Goal: Task Accomplishment & Management: Use online tool/utility

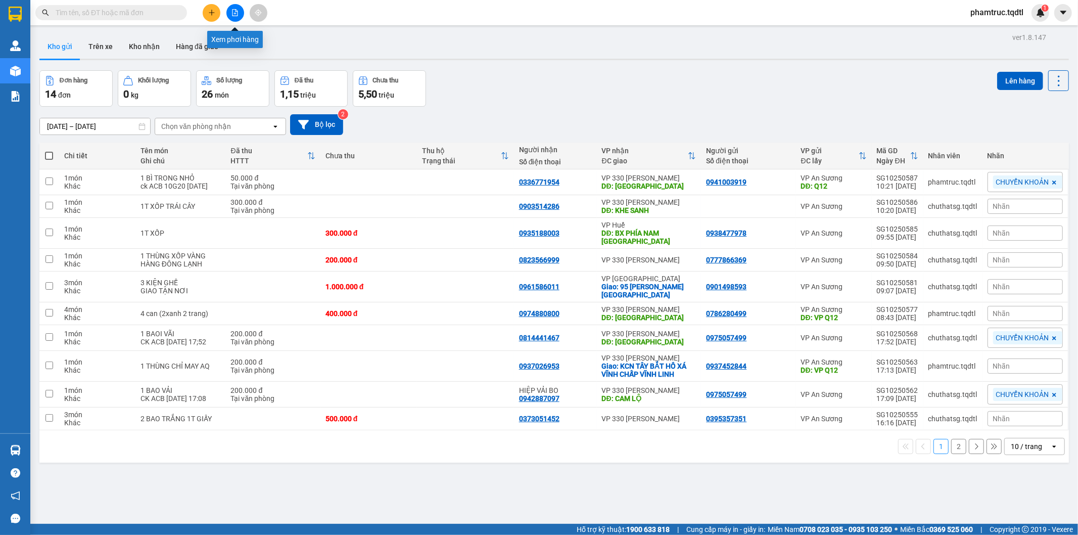
click at [233, 14] on icon "file-add" at bounding box center [236, 12] width 6 height 7
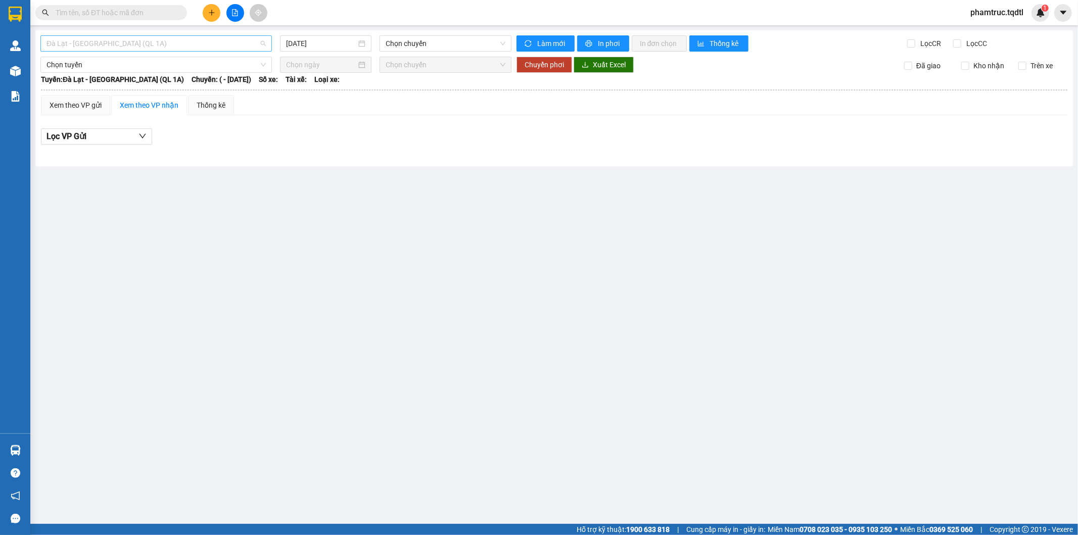
click at [197, 40] on span "Đà Lạt - [GEOGRAPHIC_DATA] (QL 1A)" at bounding box center [156, 43] width 219 height 15
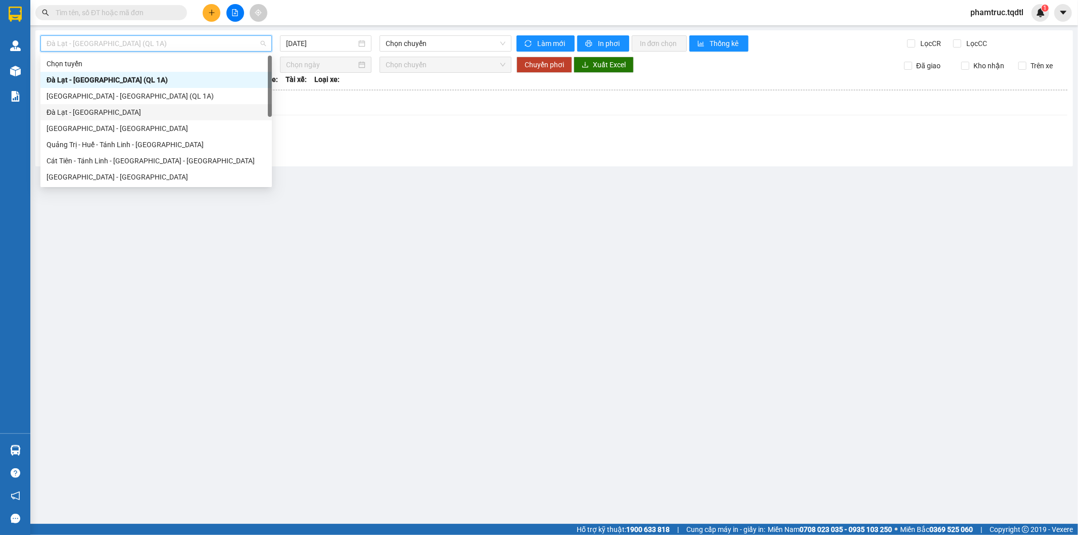
click at [166, 112] on div "Đà Lạt - [GEOGRAPHIC_DATA]" at bounding box center [156, 112] width 219 height 11
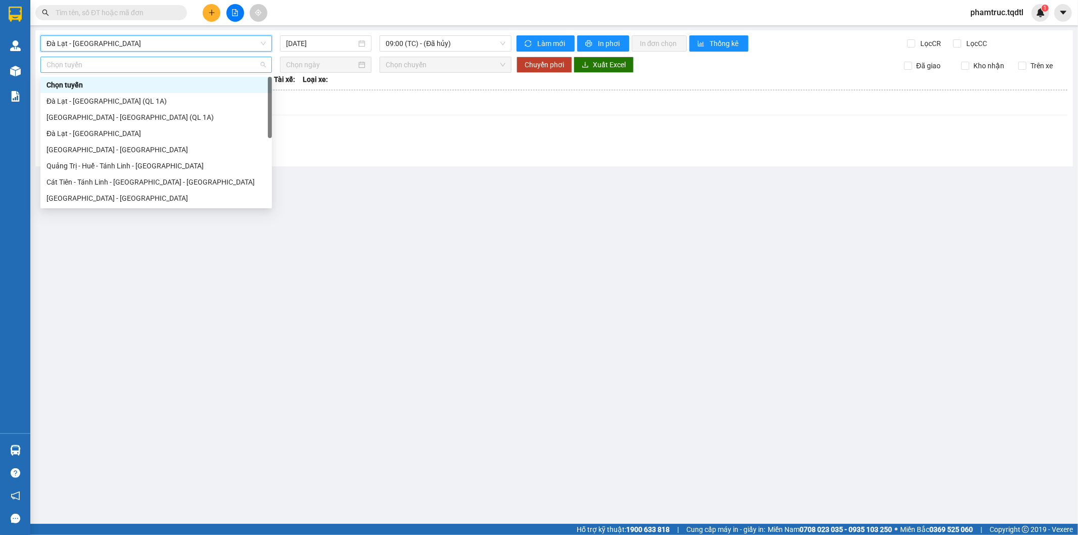
click at [144, 58] on span "Chọn tuyến" at bounding box center [156, 64] width 219 height 15
drag, startPoint x: 136, startPoint y: 132, endPoint x: 138, endPoint y: 127, distance: 5.8
click at [136, 133] on div "Đà Lạt - [GEOGRAPHIC_DATA]" at bounding box center [156, 133] width 219 height 11
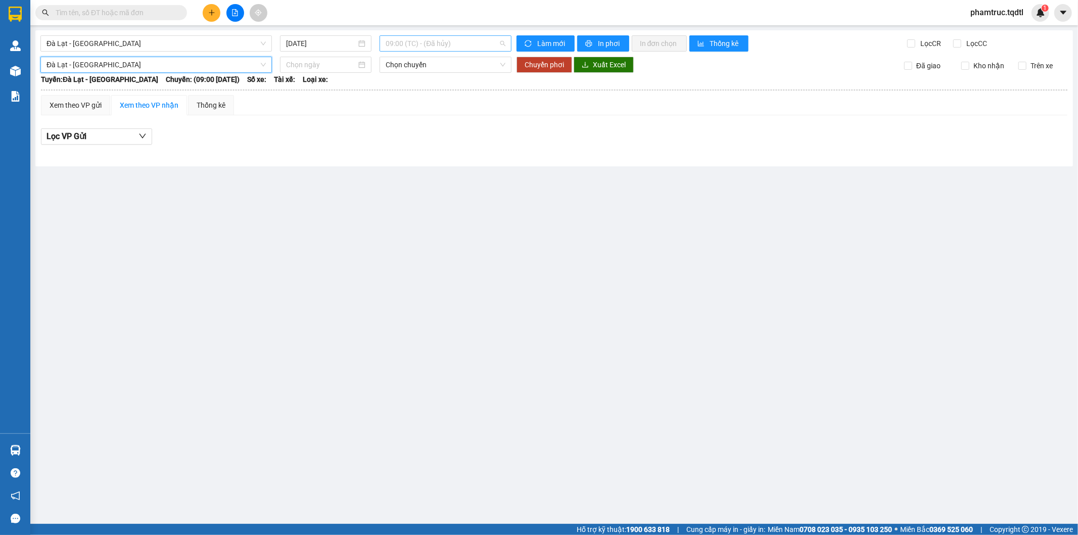
click at [449, 43] on span "09:00 (TC) - (Đã hủy)" at bounding box center [445, 43] width 119 height 15
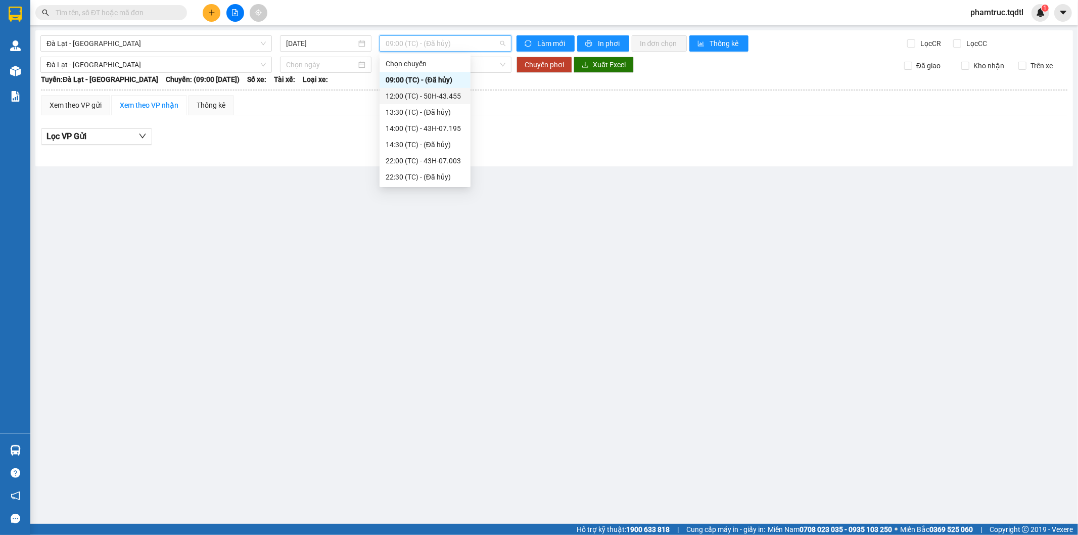
click at [446, 93] on div "12:00 (TC) - 50H-43.455" at bounding box center [425, 95] width 79 height 11
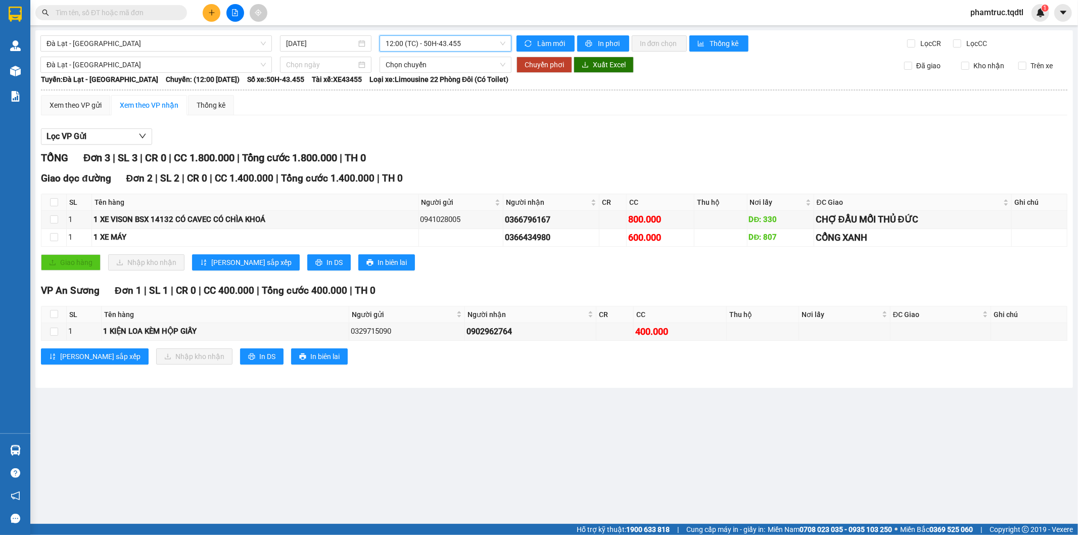
click at [458, 40] on span "12:00 (TC) - 50H-43.455" at bounding box center [445, 43] width 119 height 15
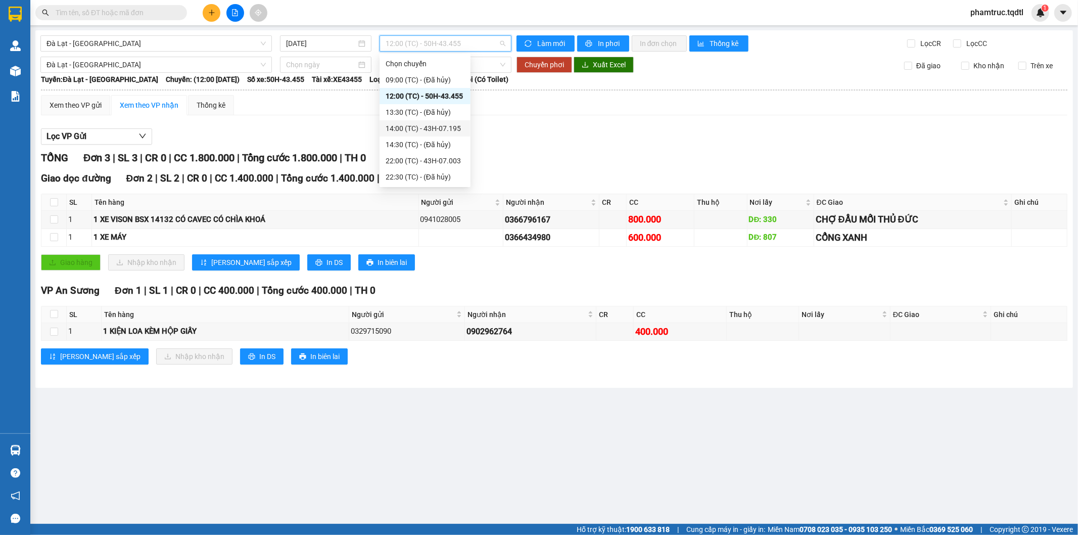
click at [438, 128] on div "14:00 (TC) - 43H-07.195" at bounding box center [425, 128] width 79 height 11
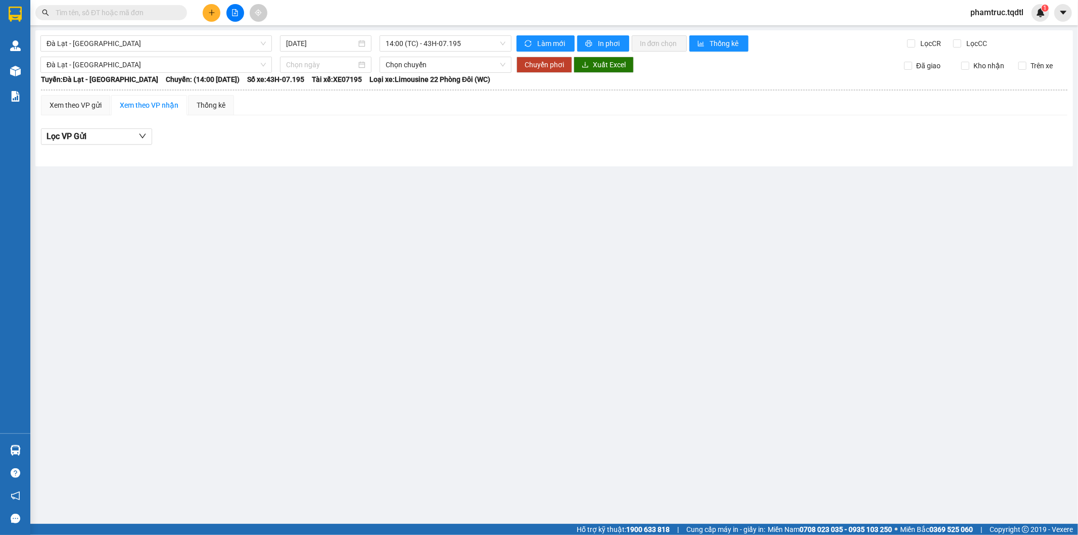
click at [434, 34] on div "[GEOGRAPHIC_DATA] - [GEOGRAPHIC_DATA] [DATE] 14:00 (TC) - 43H-07.195 Làm mới In…" at bounding box center [554, 98] width 1038 height 136
click at [434, 39] on span "14:00 (TC) - 43H-07.195" at bounding box center [445, 43] width 119 height 15
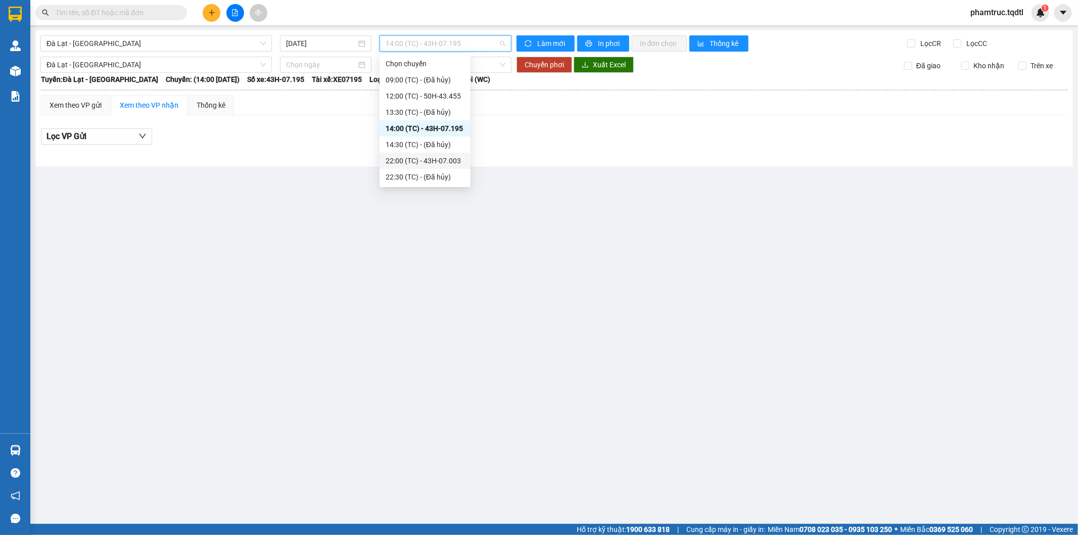
click at [452, 156] on div "22:00 (TC) - 43H-07.003" at bounding box center [425, 160] width 79 height 11
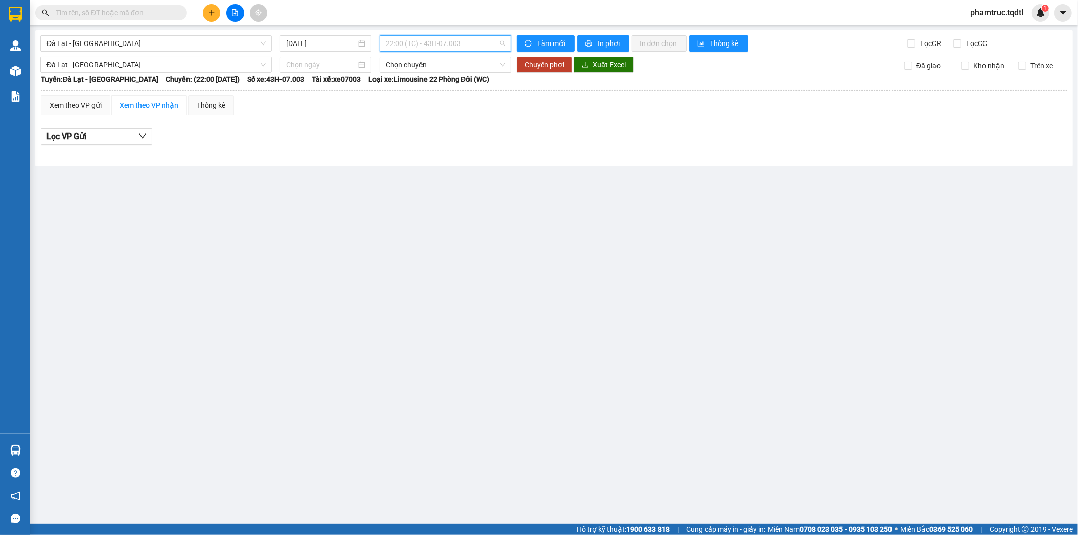
click at [441, 36] on span "22:00 (TC) - 43H-07.003" at bounding box center [445, 43] width 119 height 15
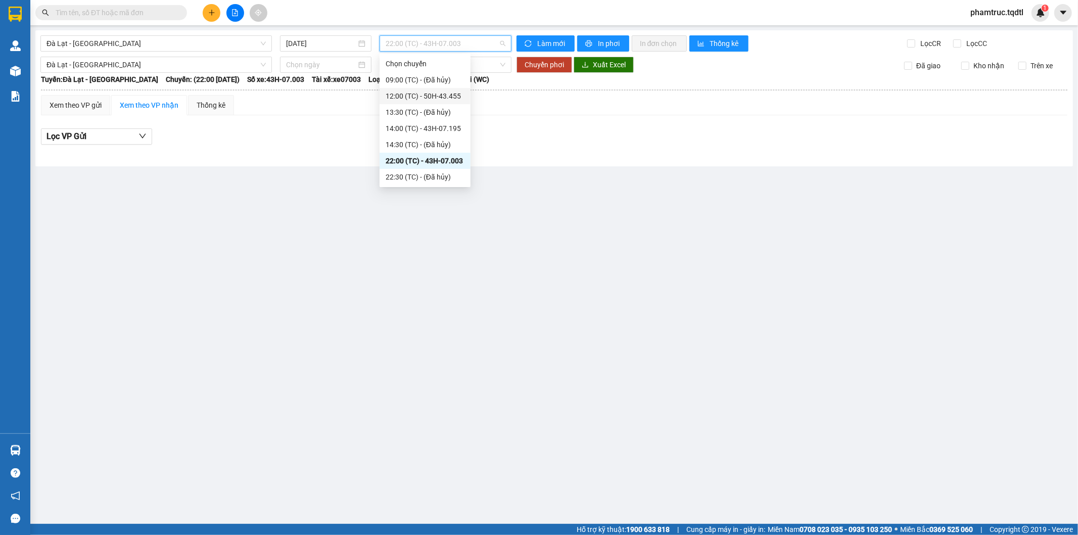
click at [441, 90] on div "12:00 (TC) - 50H-43.455" at bounding box center [425, 95] width 79 height 11
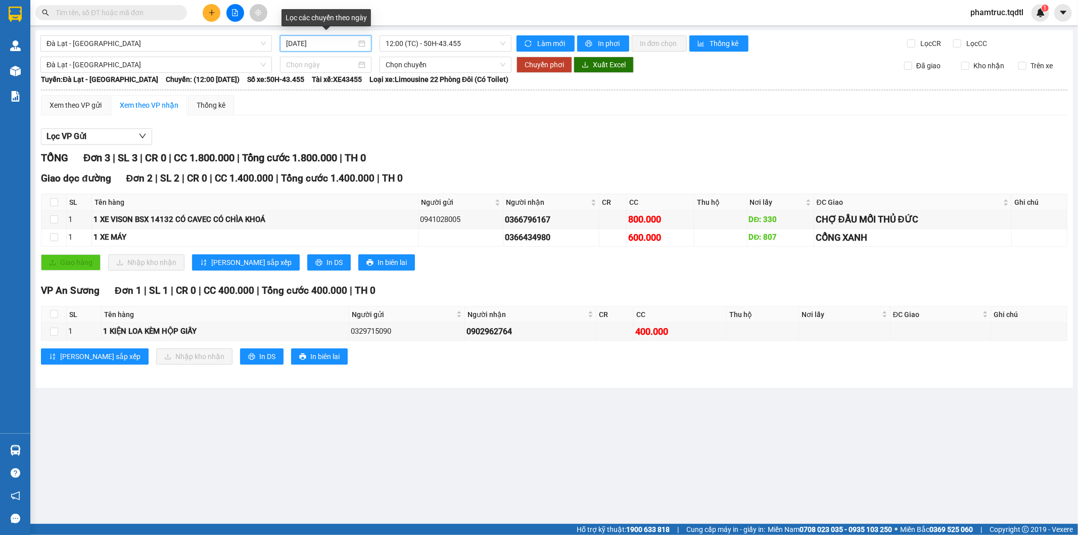
click at [291, 43] on input "[DATE]" at bounding box center [321, 43] width 70 height 11
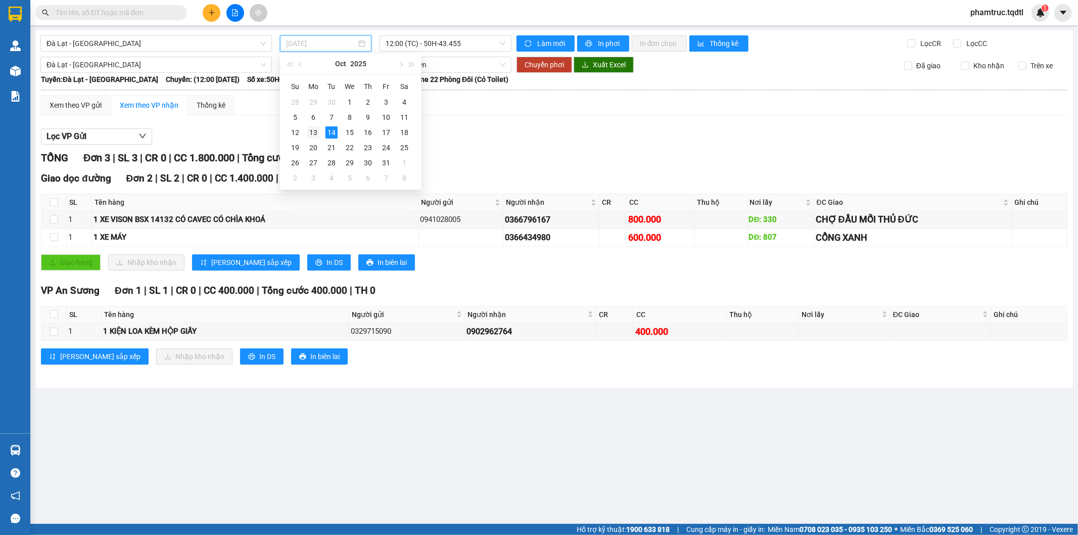
click at [314, 133] on div "13" at bounding box center [313, 132] width 12 height 12
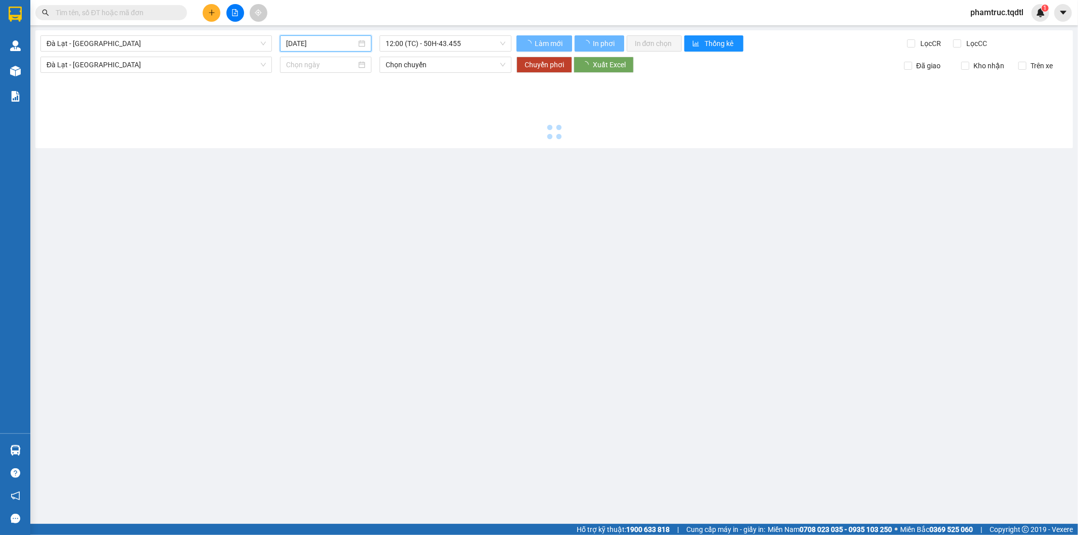
type input "[DATE]"
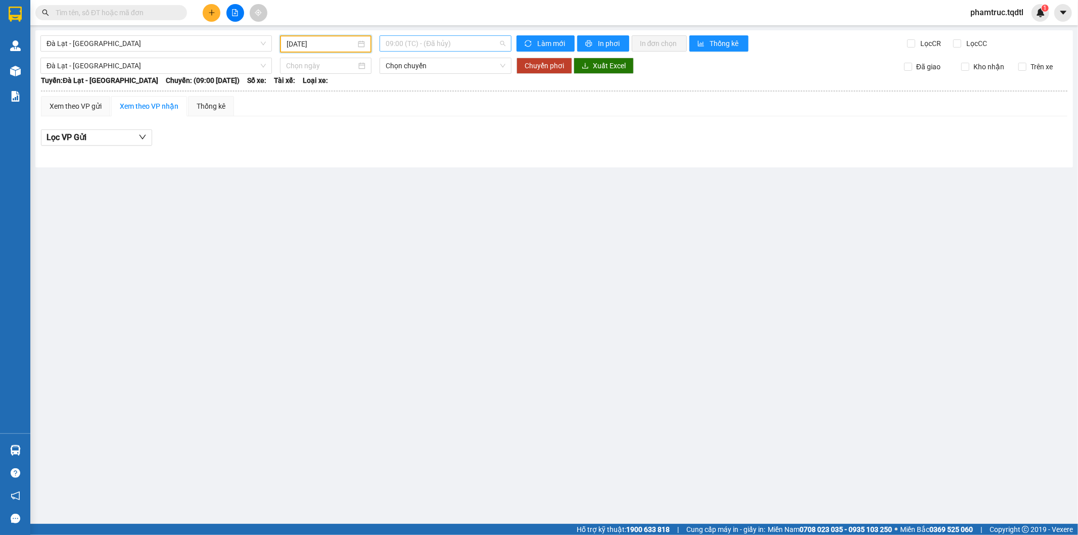
click at [409, 42] on span "09:00 (TC) - (Đã hủy)" at bounding box center [445, 43] width 119 height 15
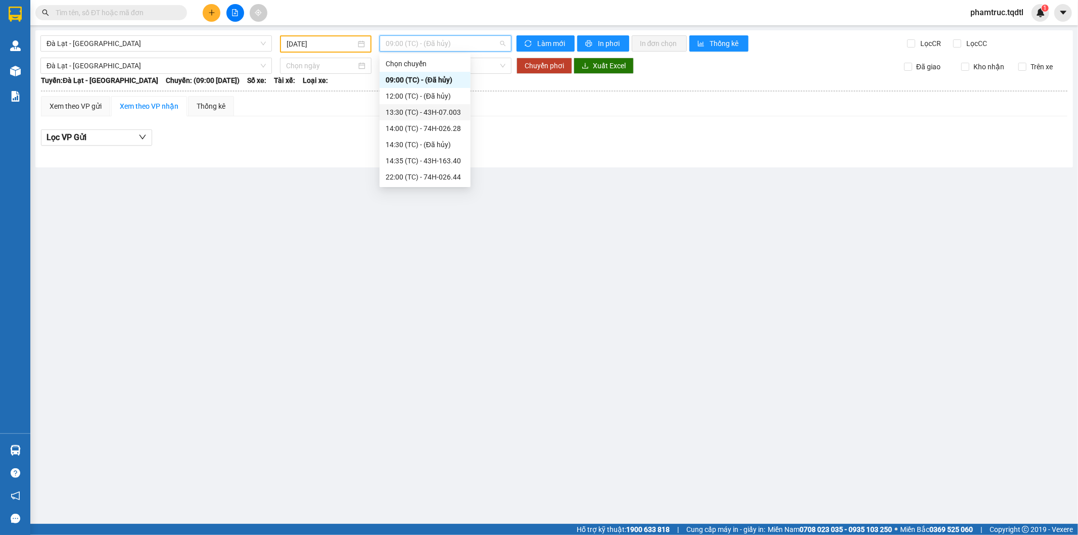
click at [421, 117] on div "13:30 (TC) - 43H-07.003" at bounding box center [425, 112] width 79 height 11
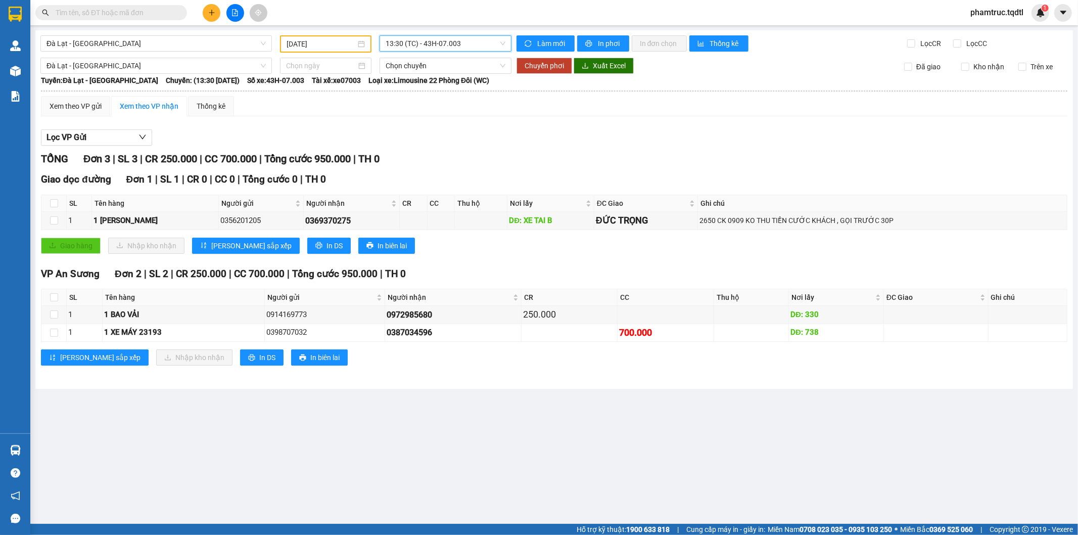
click at [428, 37] on span "13:30 (TC) - 43H-07.003" at bounding box center [445, 43] width 119 height 15
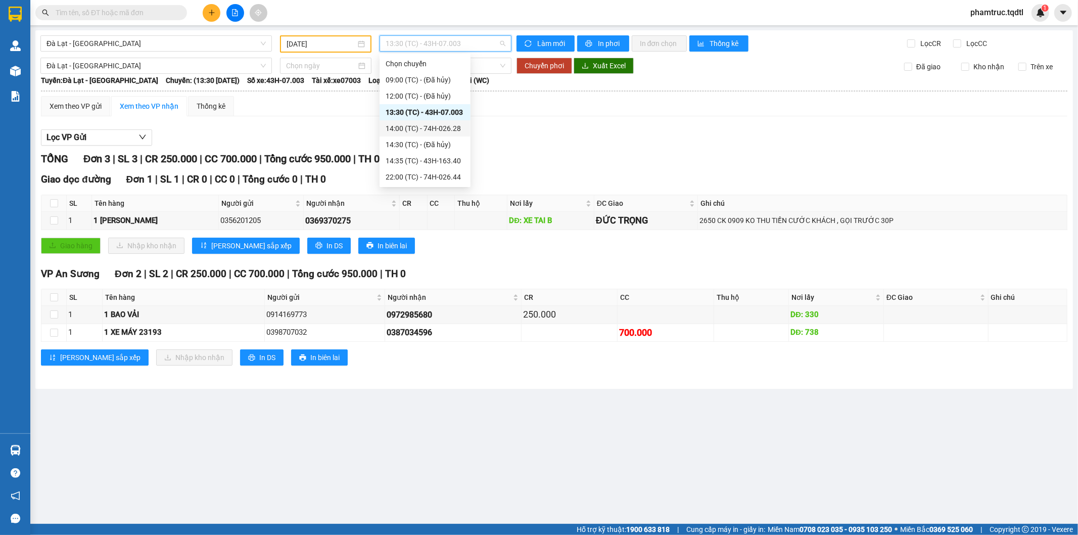
click at [447, 121] on div "14:00 (TC) - 74H-026.28" at bounding box center [425, 128] width 91 height 16
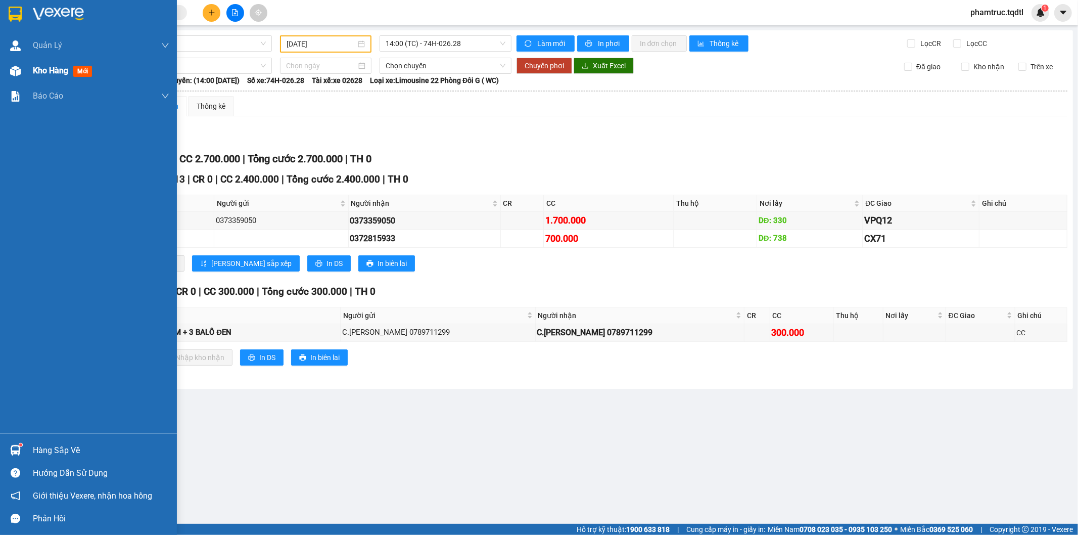
click at [49, 67] on span "Kho hàng" at bounding box center [50, 71] width 35 height 10
